Goal: Information Seeking & Learning: Learn about a topic

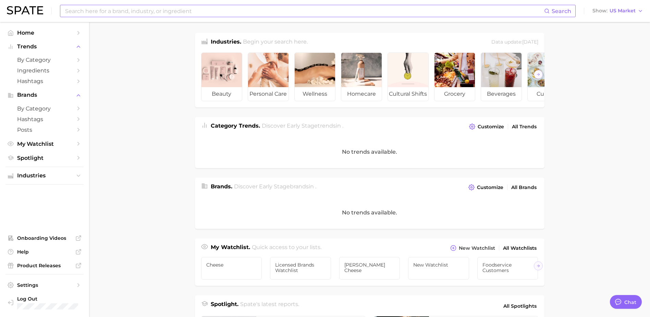
click at [196, 6] on input at bounding box center [304, 11] width 480 height 12
type input "snacking"
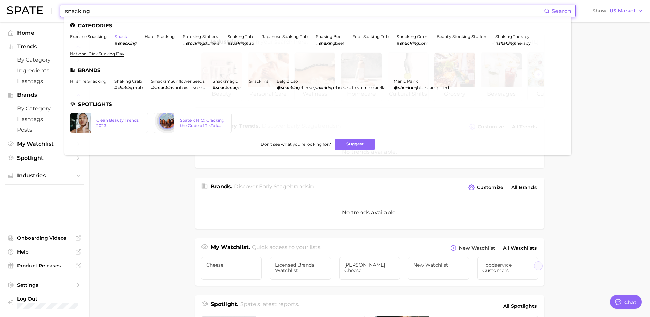
click at [123, 34] on link "snack" at bounding box center [121, 36] width 12 height 5
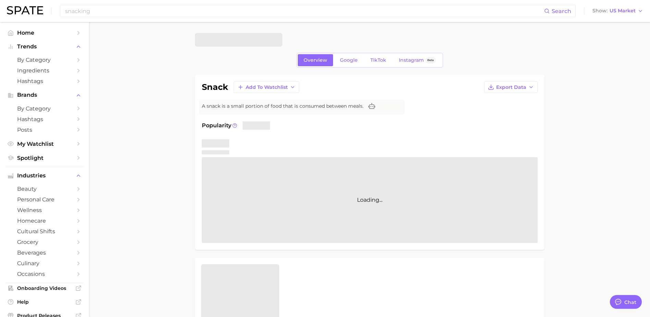
type textarea "x"
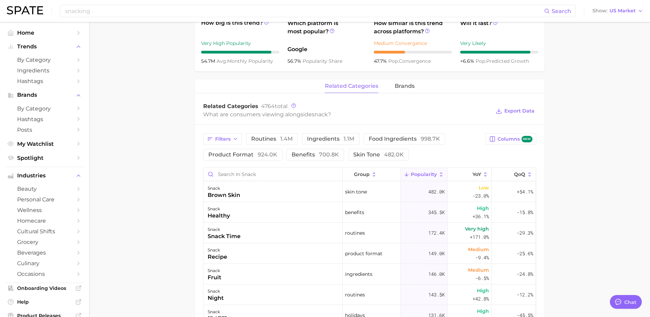
scroll to position [274, 0]
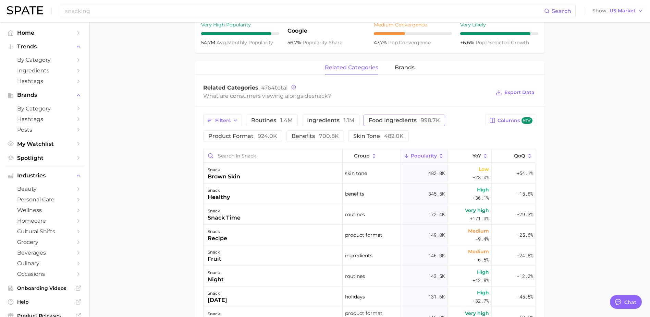
click at [381, 119] on span "food ingredients 998.7k" at bounding box center [404, 120] width 71 height 5
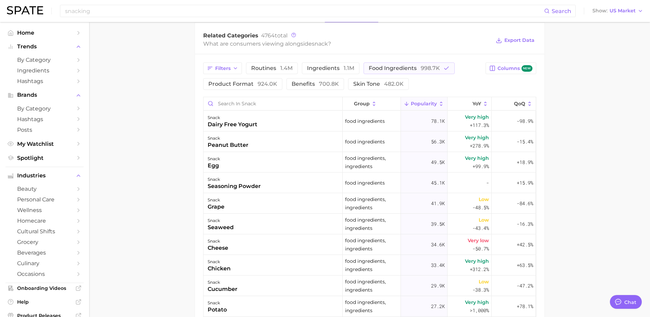
scroll to position [343, 0]
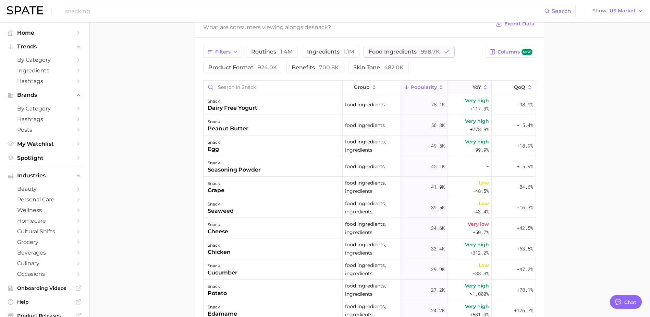
click at [460, 86] on button "YoY" at bounding box center [470, 87] width 44 height 13
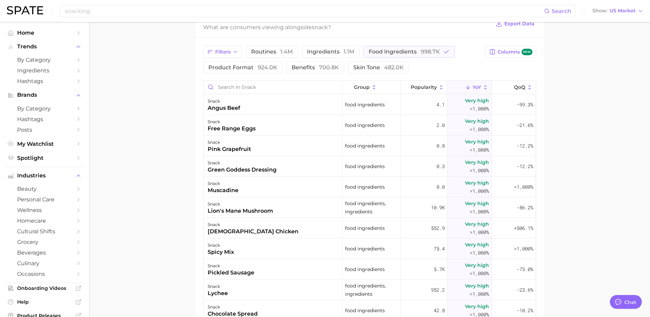
click at [460, 85] on button "YoY" at bounding box center [470, 87] width 44 height 13
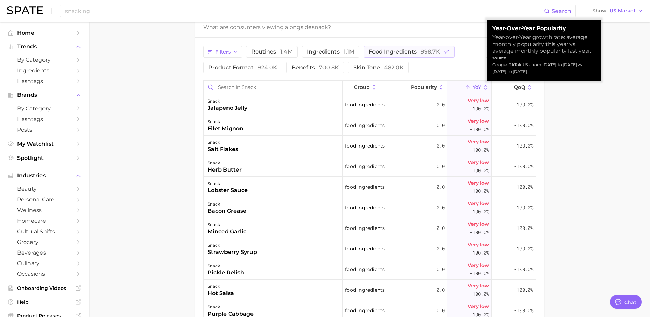
click at [465, 86] on icon at bounding box center [468, 87] width 6 height 6
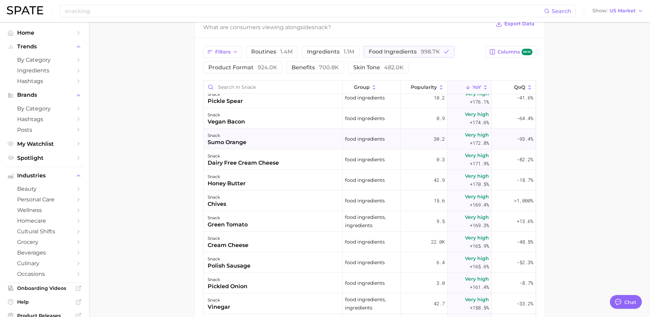
scroll to position [4082, 0]
